Goal: Transaction & Acquisition: Purchase product/service

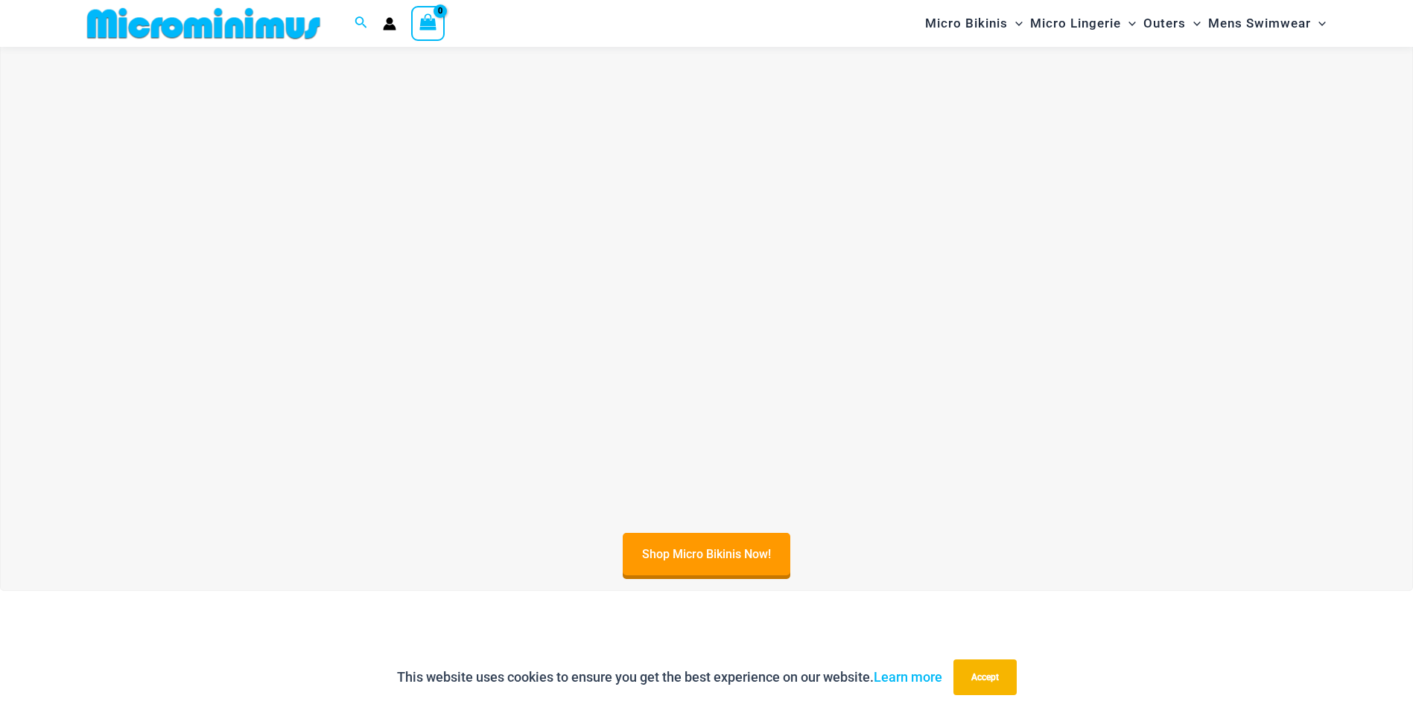
scroll to position [63, 0]
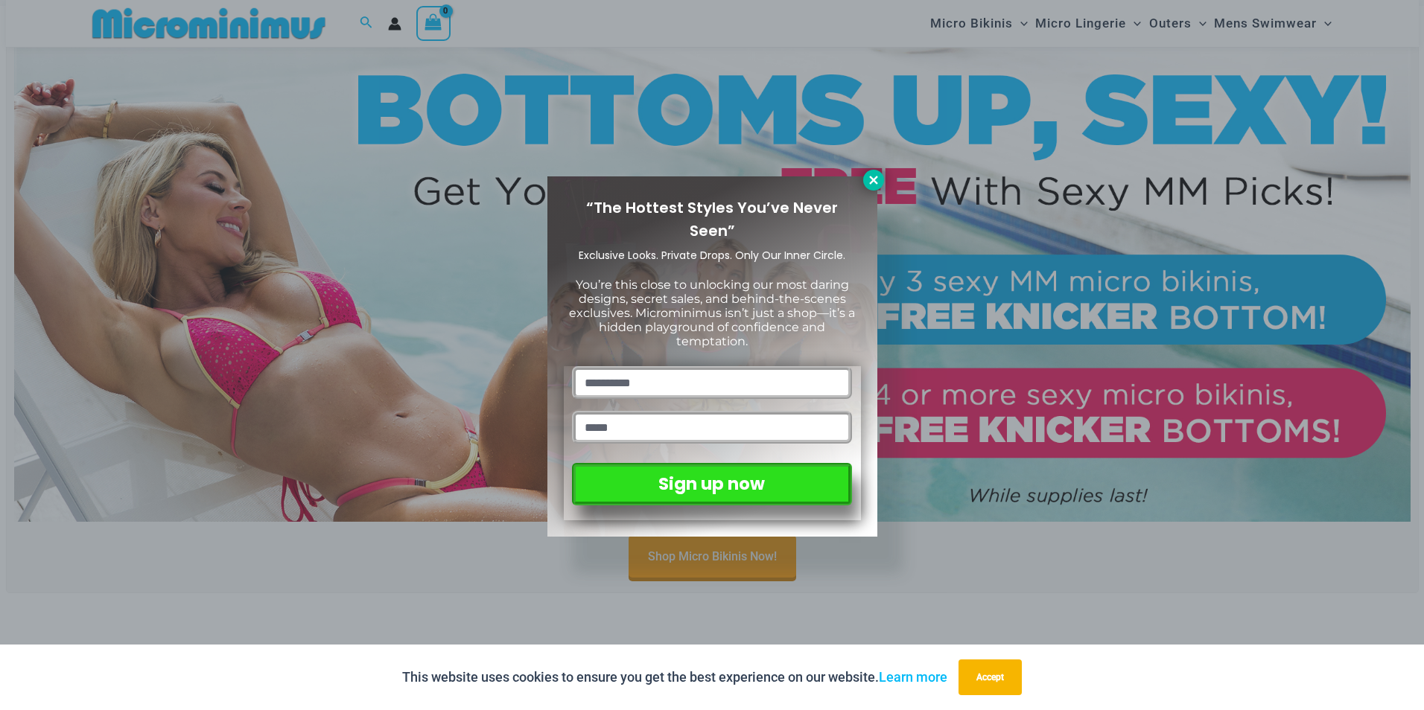
click at [876, 183] on icon at bounding box center [873, 180] width 8 height 8
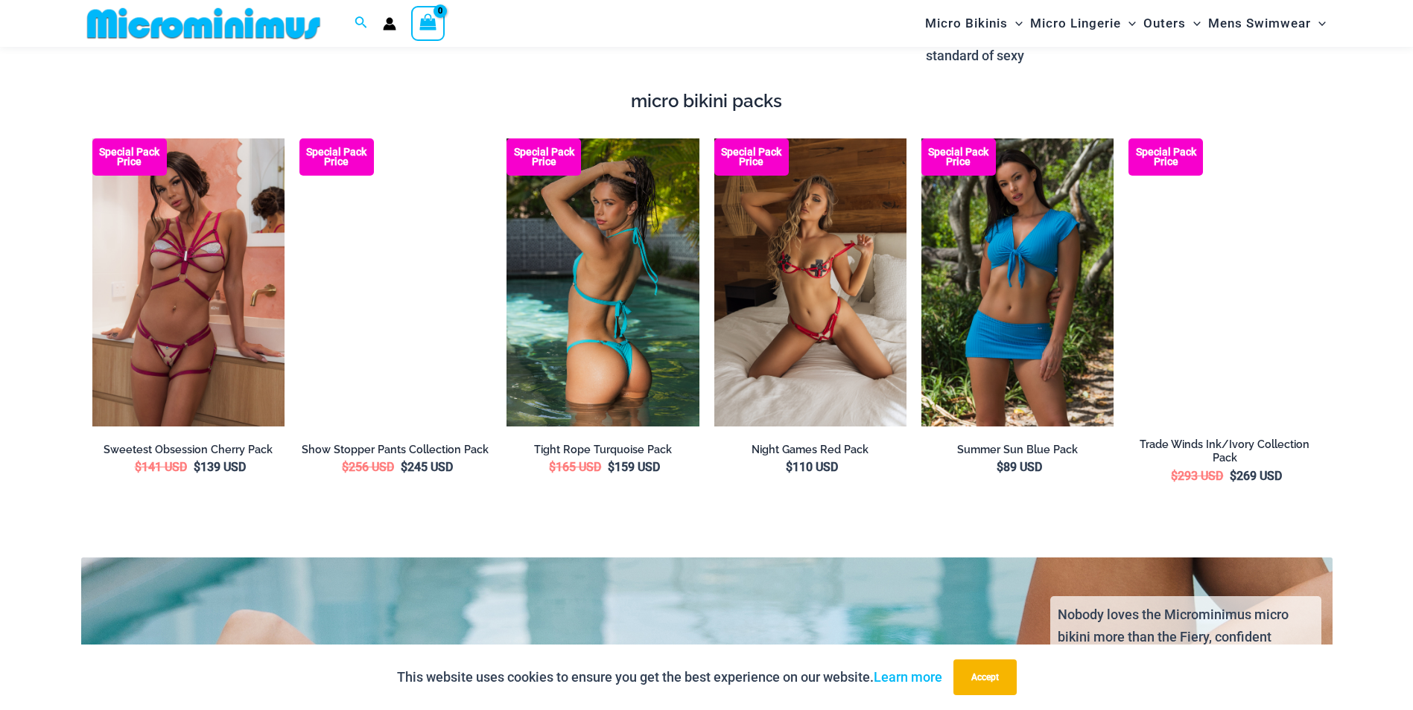
scroll to position [2297, 0]
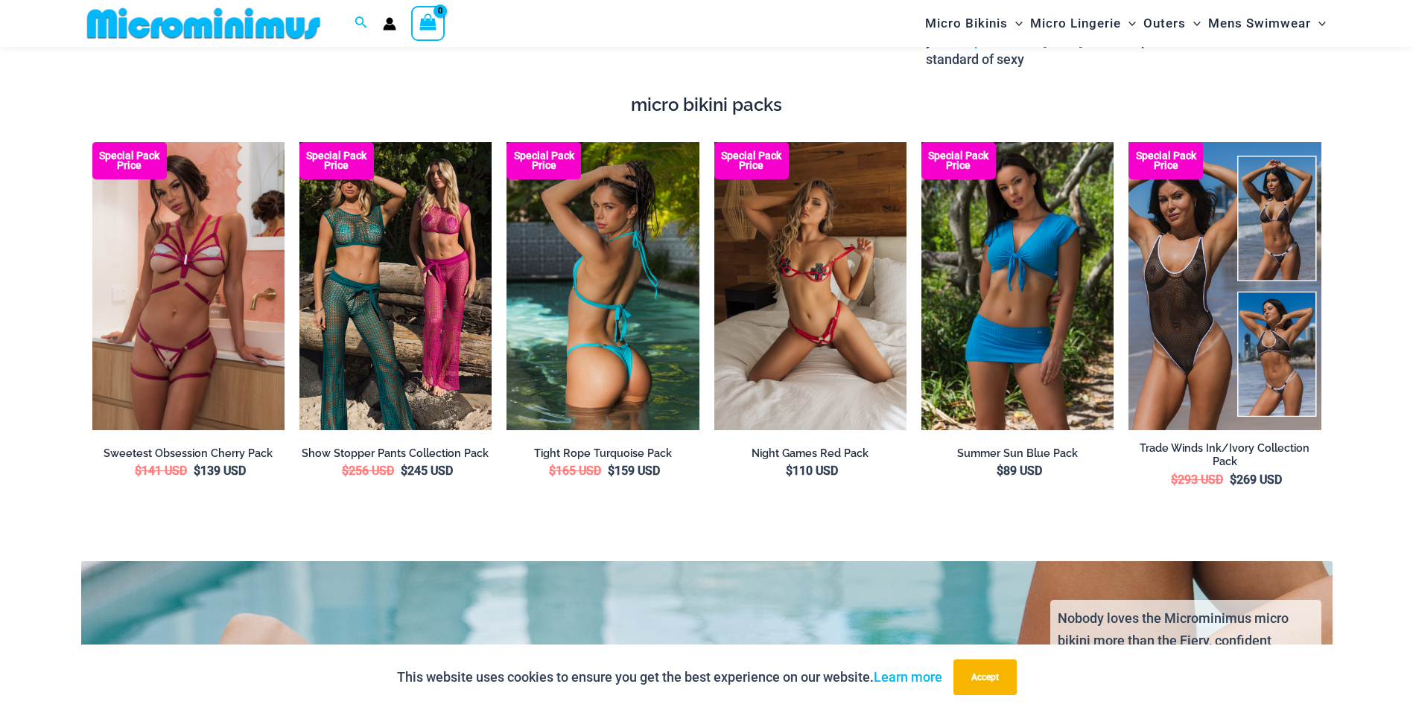
click at [637, 324] on img at bounding box center [602, 286] width 192 height 289
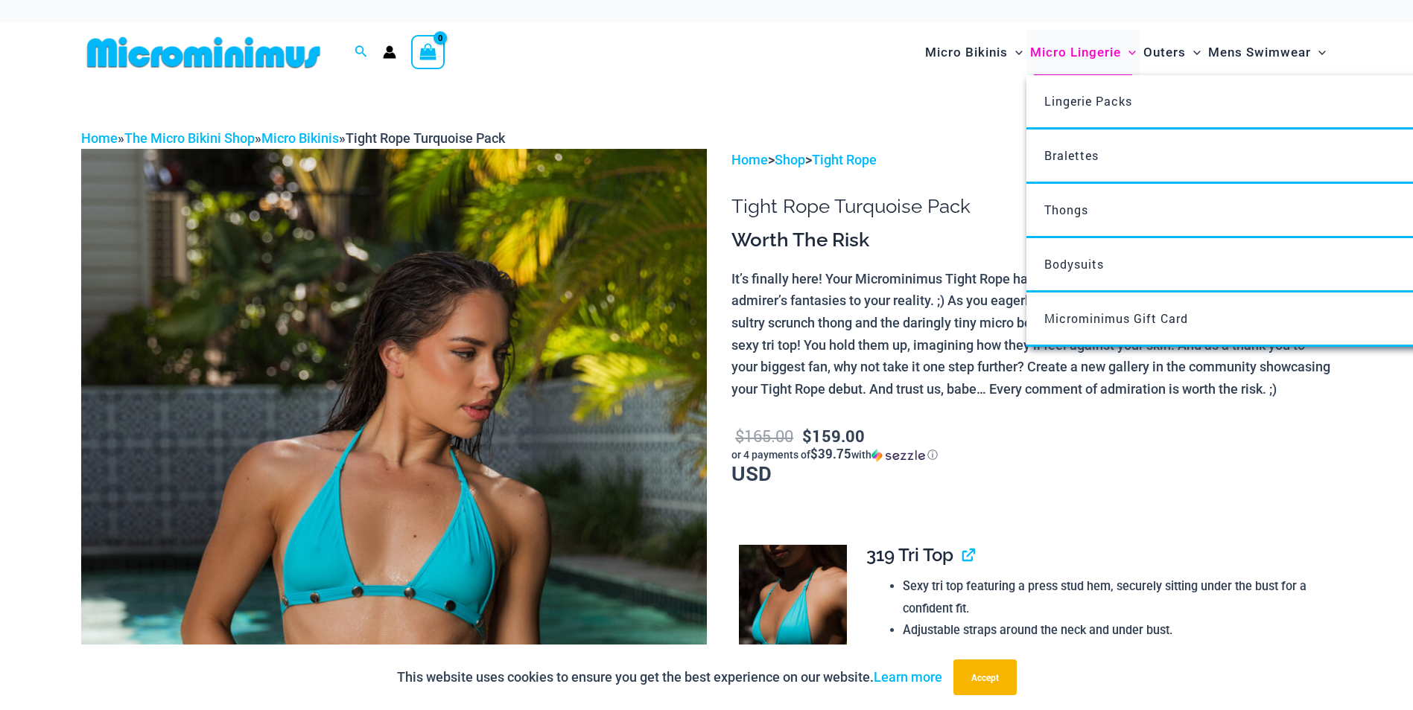
click at [1060, 52] on span "Micro Lingerie" at bounding box center [1075, 53] width 91 height 38
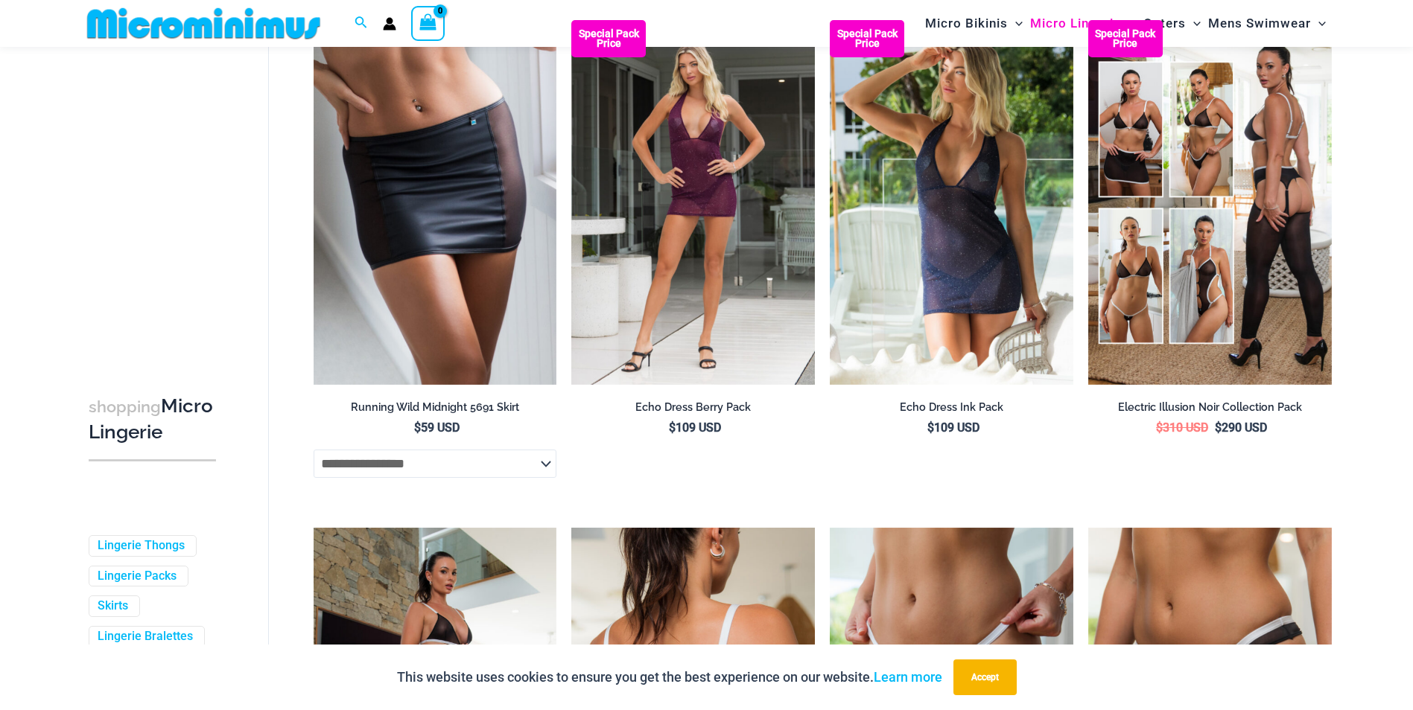
scroll to position [2622, 0]
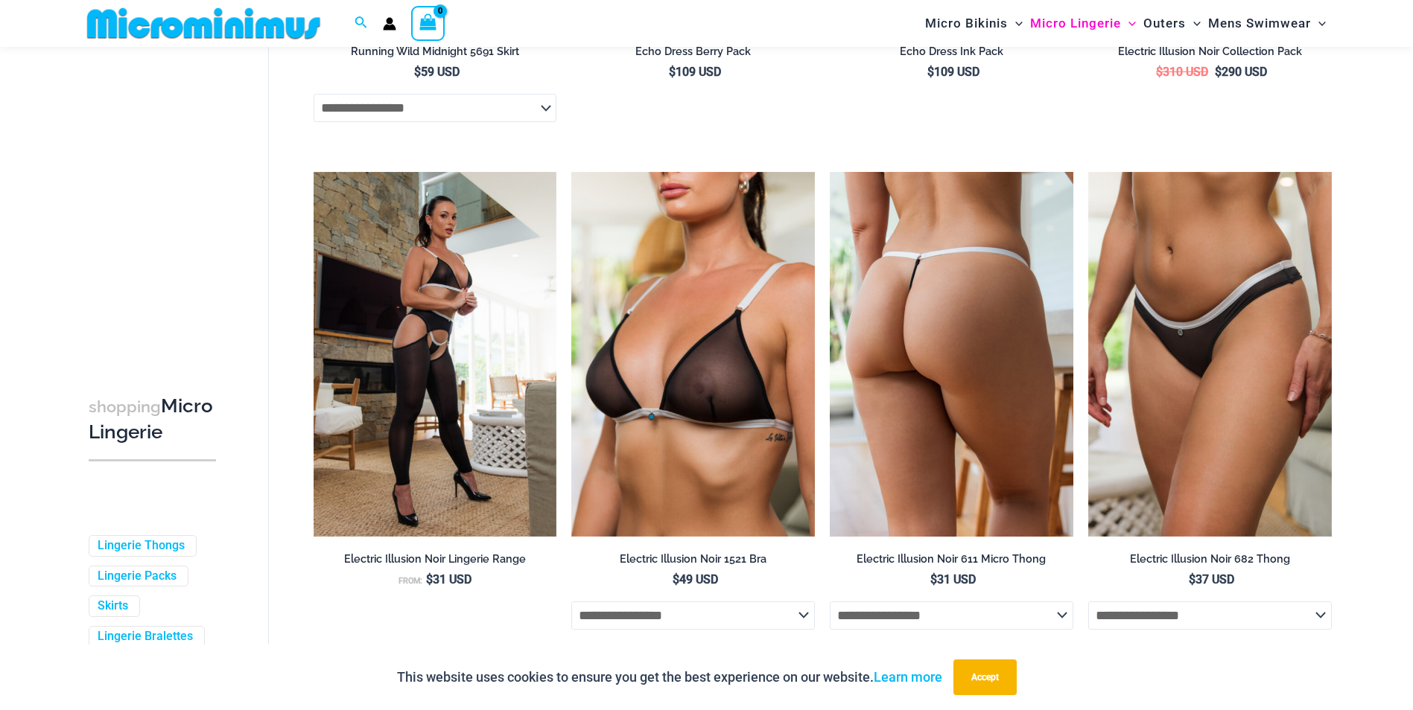
click at [912, 482] on img at bounding box center [951, 354] width 243 height 365
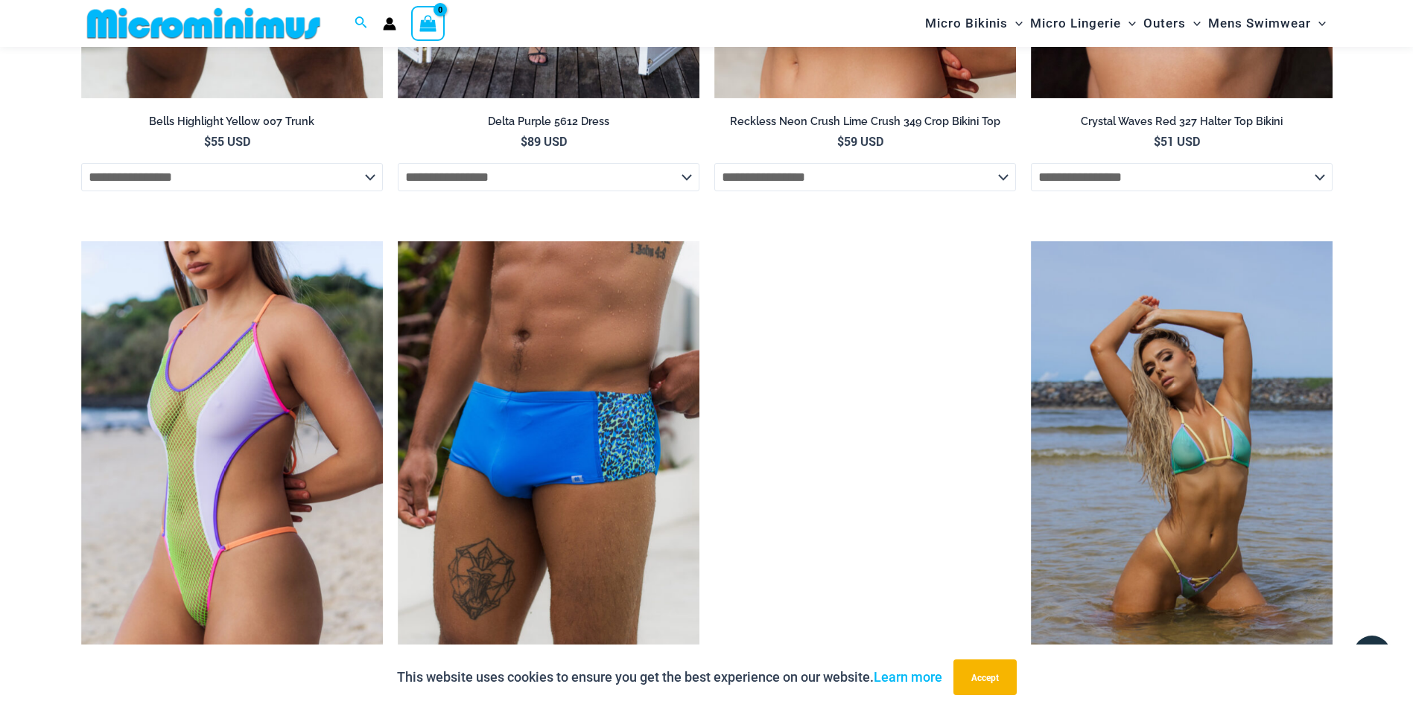
scroll to position [3116, 0]
